Goal: Complete application form

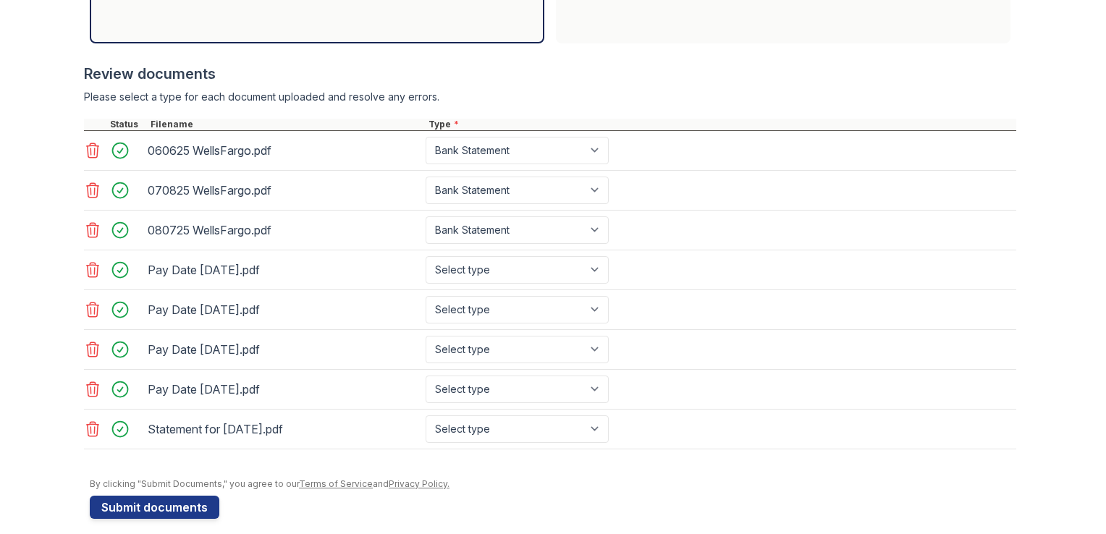
scroll to position [553, 0]
click at [587, 266] on select "Select type Paystub Bank Statement Offer Letter Tax Documents Benefit Award Let…" at bounding box center [517, 270] width 183 height 28
select select "paystub"
click at [426, 256] on select "Select type Paystub Bank Statement Offer Letter Tax Documents Benefit Award Let…" at bounding box center [517, 270] width 183 height 28
click at [546, 310] on select "Select type Paystub Bank Statement Offer Letter Tax Documents Benefit Award Let…" at bounding box center [517, 310] width 183 height 28
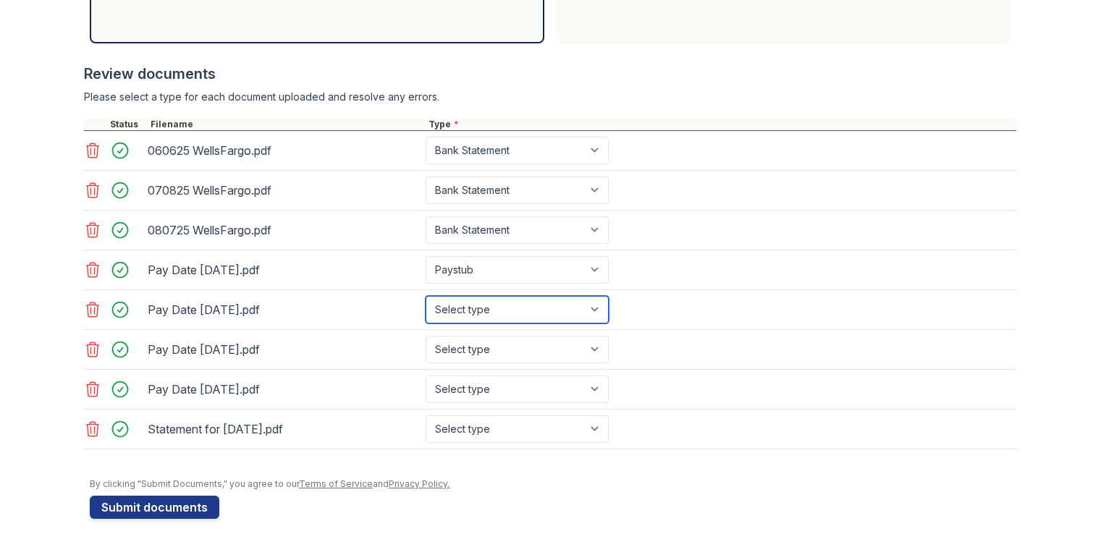
select select "paystub"
click at [426, 296] on select "Select type Paystub Bank Statement Offer Letter Tax Documents Benefit Award Let…" at bounding box center [517, 310] width 183 height 28
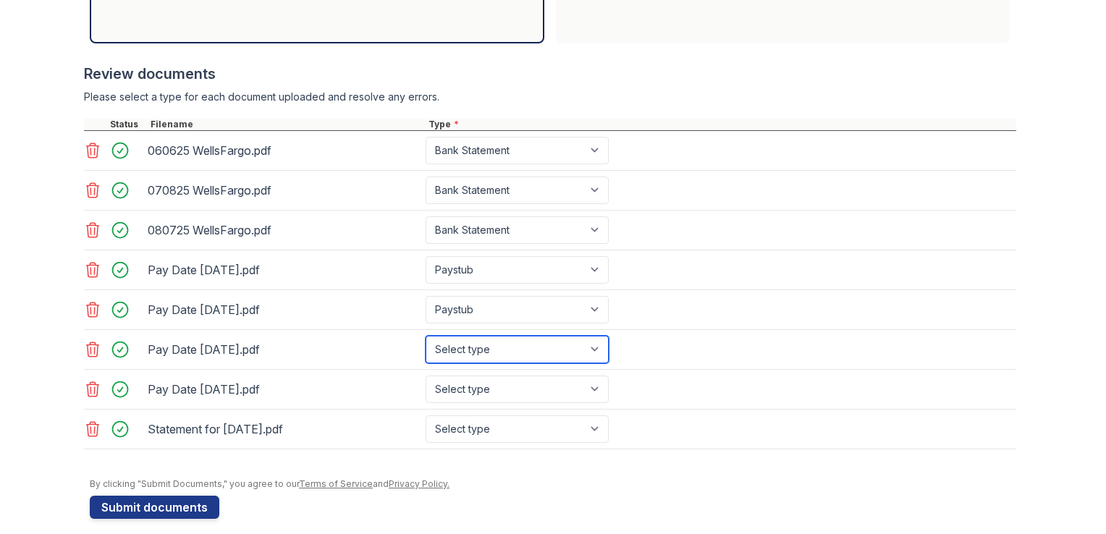
click at [528, 349] on select "Select type Paystub Bank Statement Offer Letter Tax Documents Benefit Award Let…" at bounding box center [517, 350] width 183 height 28
select select "paystub"
click at [426, 336] on select "Select type Paystub Bank Statement Offer Letter Tax Documents Benefit Award Let…" at bounding box center [517, 350] width 183 height 28
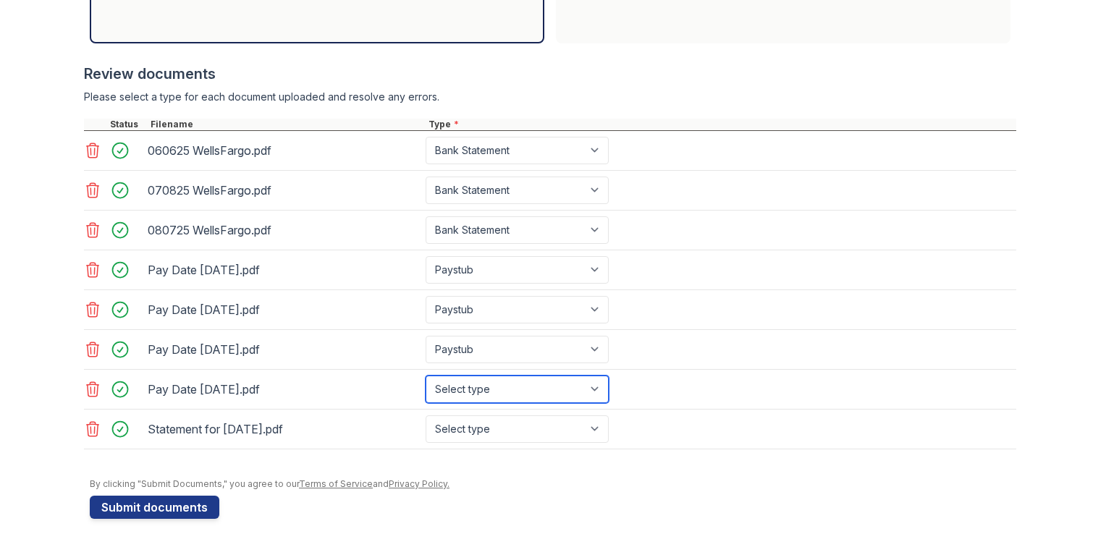
click at [523, 394] on select "Select type Paystub Bank Statement Offer Letter Tax Documents Benefit Award Let…" at bounding box center [517, 390] width 183 height 28
select select "paystub"
click at [426, 376] on select "Select type Paystub Bank Statement Offer Letter Tax Documents Benefit Award Let…" at bounding box center [517, 390] width 183 height 28
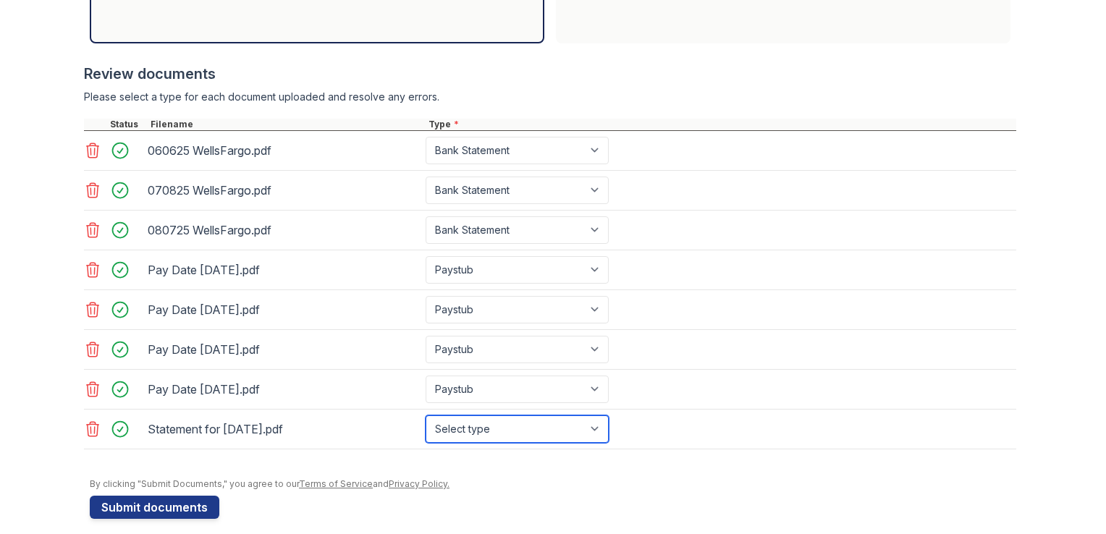
click at [507, 421] on select "Select type Paystub Bank Statement Offer Letter Tax Documents Benefit Award Let…" at bounding box center [517, 429] width 183 height 28
select select "paystub"
click at [426, 415] on select "Select type Paystub Bank Statement Offer Letter Tax Documents Benefit Award Let…" at bounding box center [517, 429] width 183 height 28
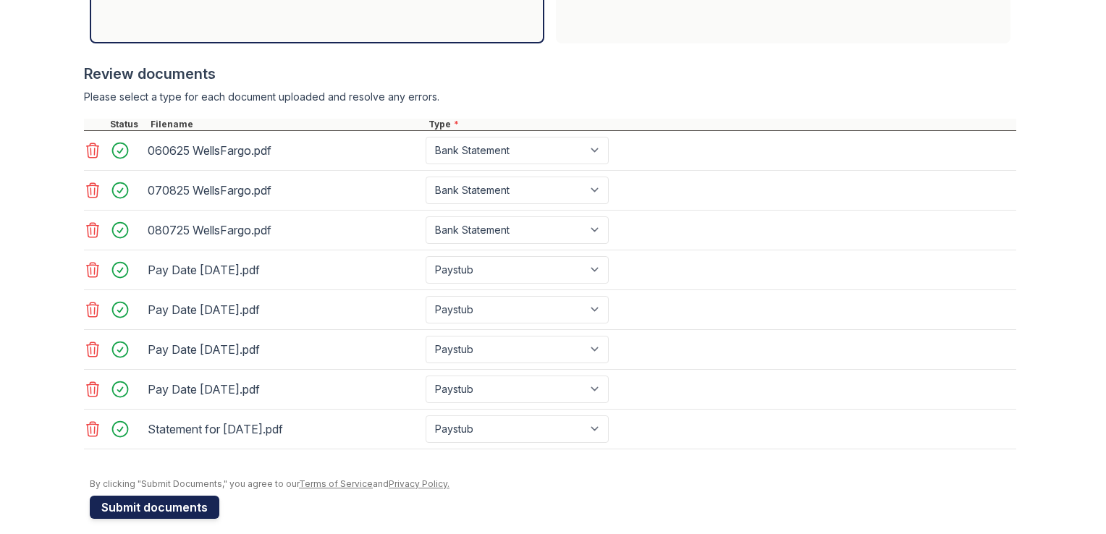
click at [161, 500] on button "Submit documents" at bounding box center [155, 507] width 130 height 23
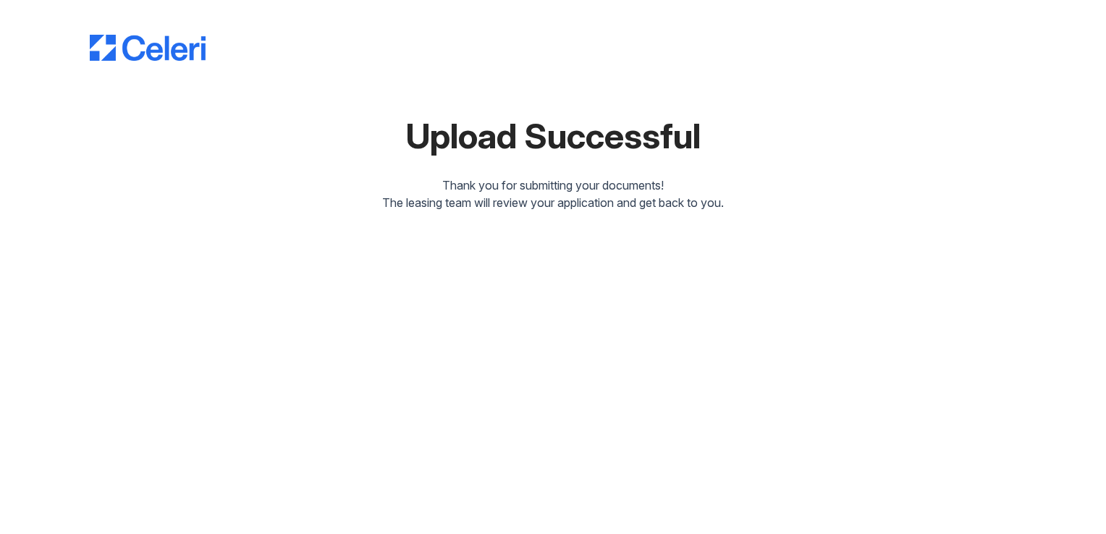
click at [530, 229] on div "Upload Successful Thank you for submitting your documents! The leasing team wil…" at bounding box center [553, 117] width 1060 height 235
